Goal: Find specific page/section: Find specific page/section

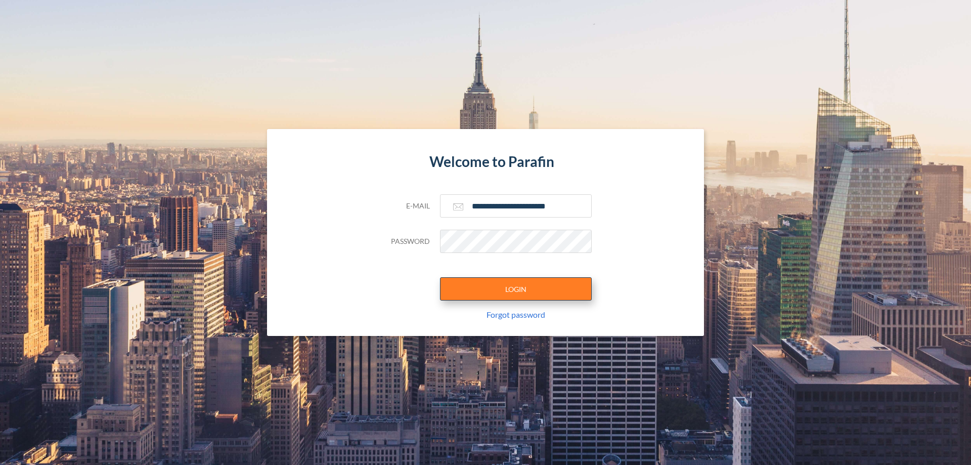
click at [516, 289] on button "LOGIN" at bounding box center [516, 288] width 152 height 23
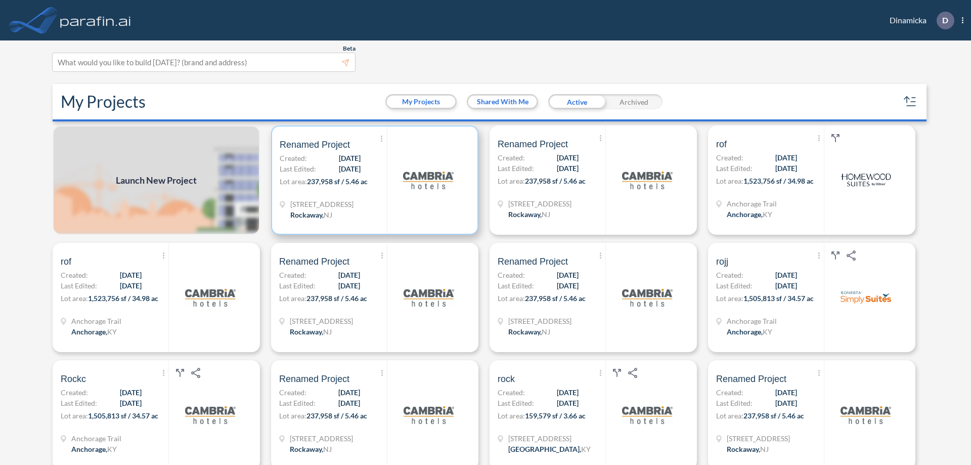
scroll to position [3, 0]
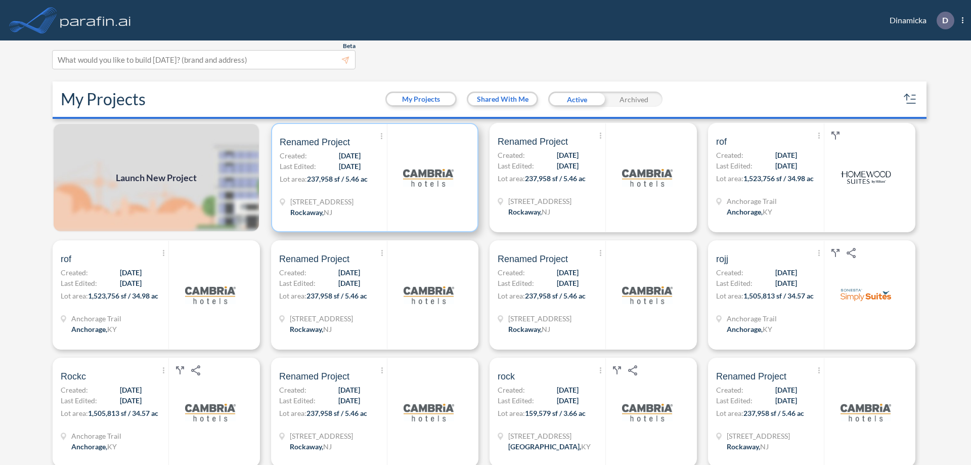
click at [373, 177] on p "Lot area: 237,958 sf / 5.46 ac" at bounding box center [333, 180] width 107 height 15
